Goal: Navigation & Orientation: Find specific page/section

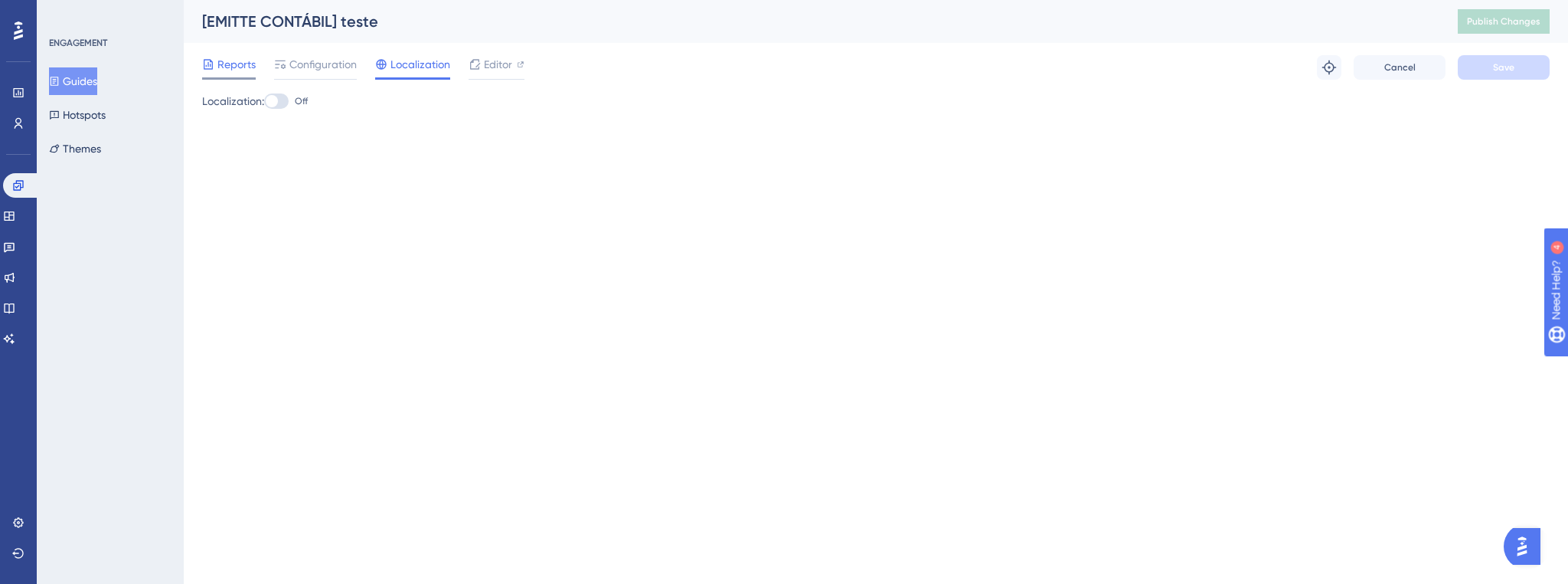
click at [236, 55] on span "Reports" at bounding box center [236, 64] width 39 height 18
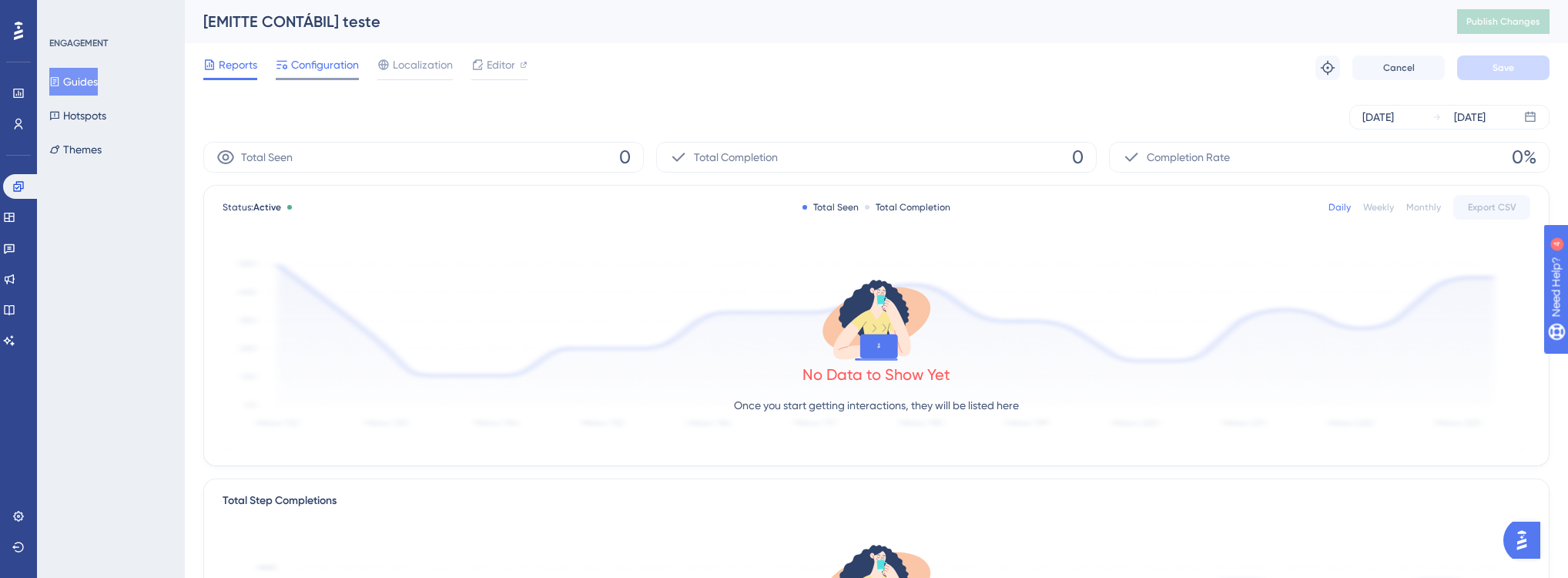
click at [332, 71] on span "Configuration" at bounding box center [324, 64] width 68 height 18
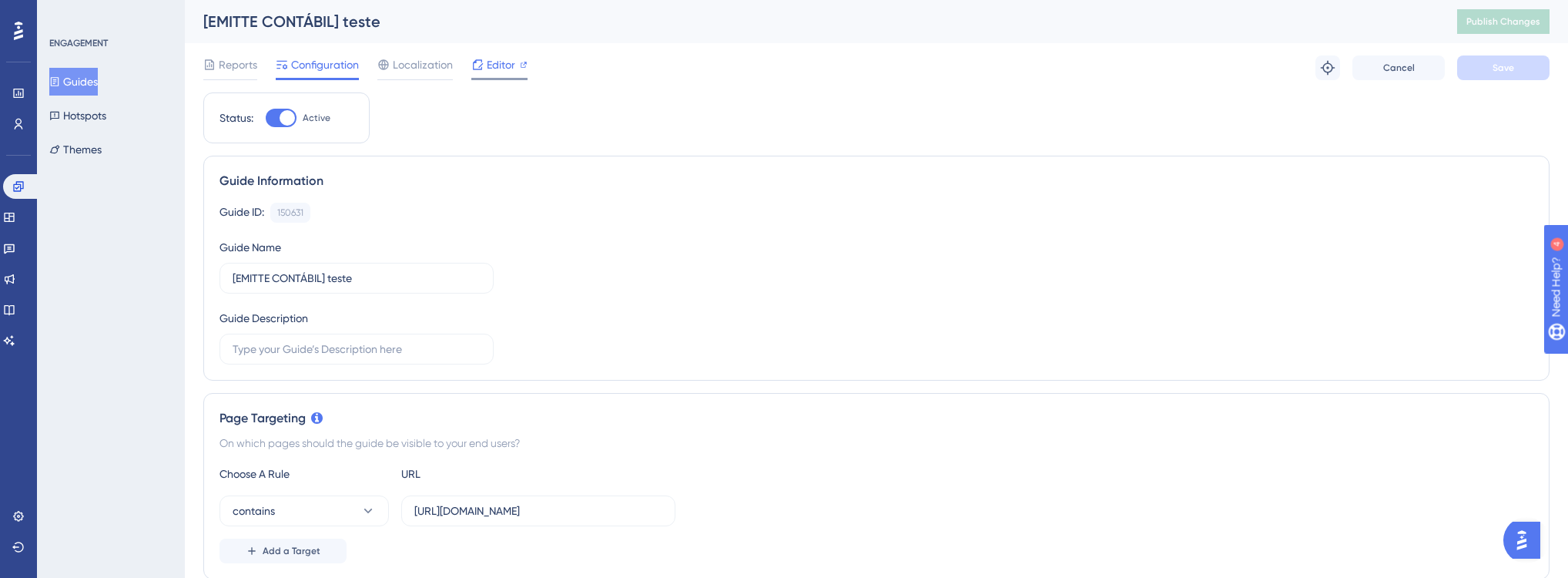
click at [486, 71] on div "Editor" at bounding box center [499, 64] width 56 height 18
